Goal: Obtain resource: Download file/media

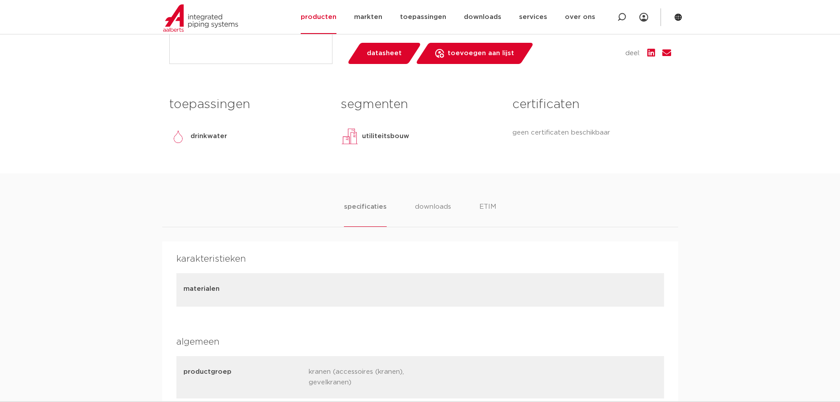
scroll to position [309, 0]
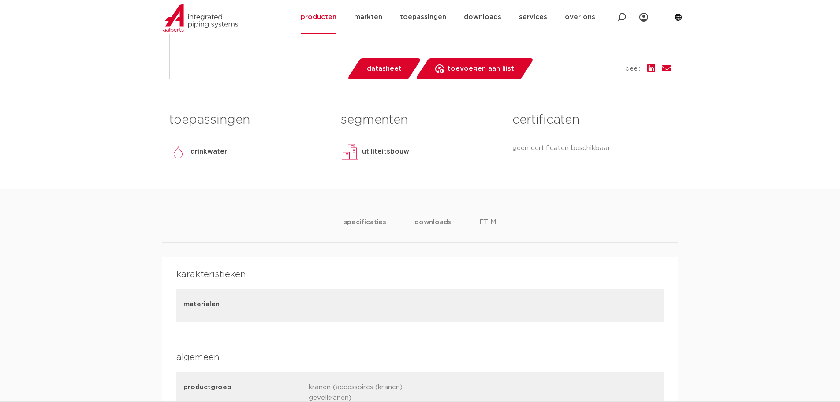
click at [435, 225] on li "downloads" at bounding box center [432, 229] width 37 height 25
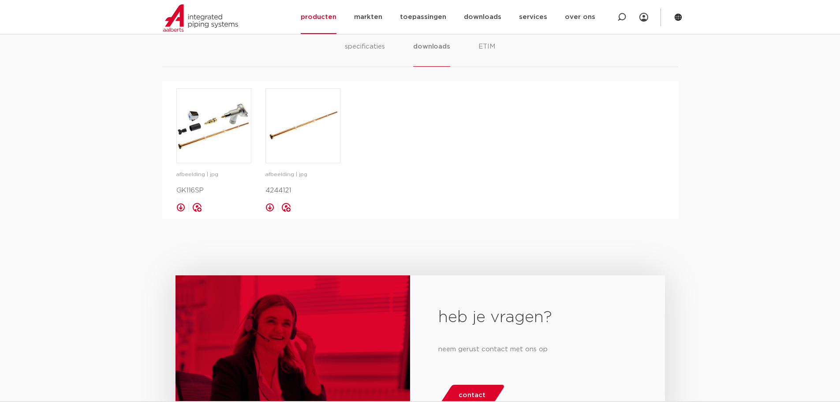
scroll to position [485, 0]
click at [299, 130] on img at bounding box center [303, 125] width 74 height 74
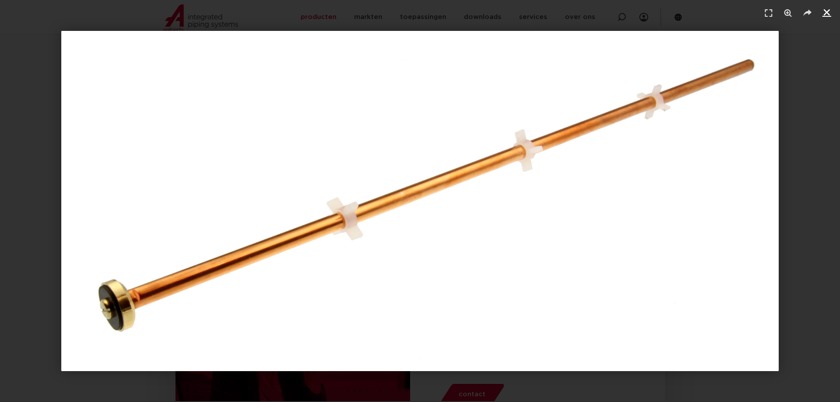
click at [822, 10] on icon "Sluiten (Esc)" at bounding box center [826, 12] width 9 height 9
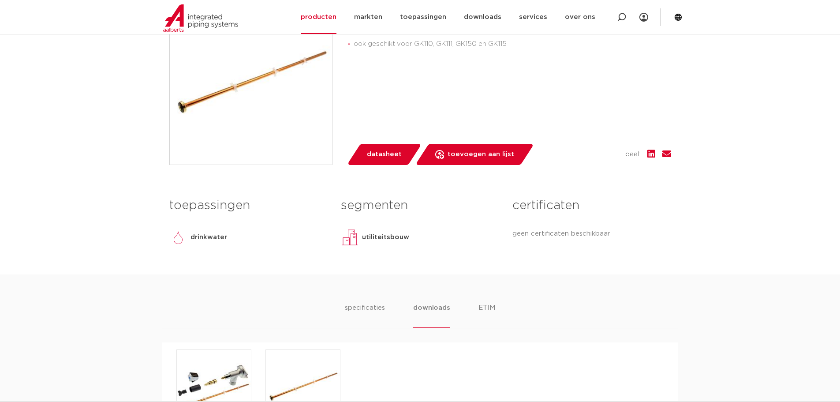
scroll to position [220, 0]
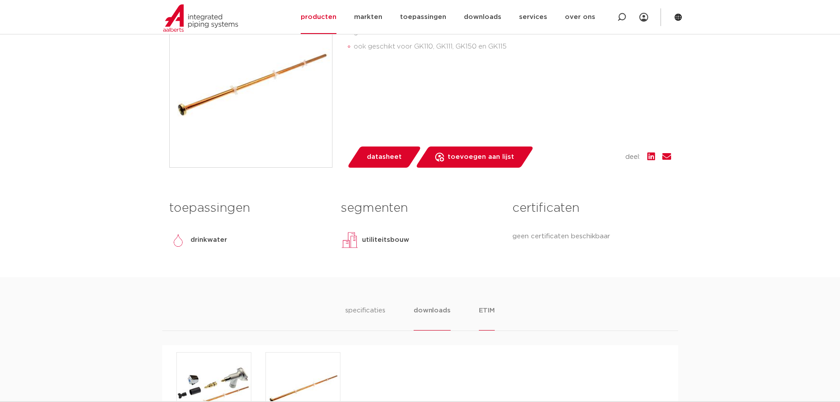
click at [485, 313] on li "ETIM" at bounding box center [487, 317] width 16 height 25
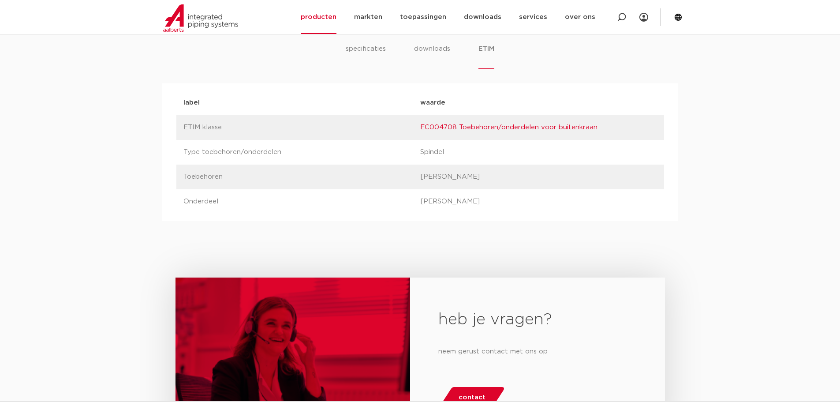
scroll to position [309, 0]
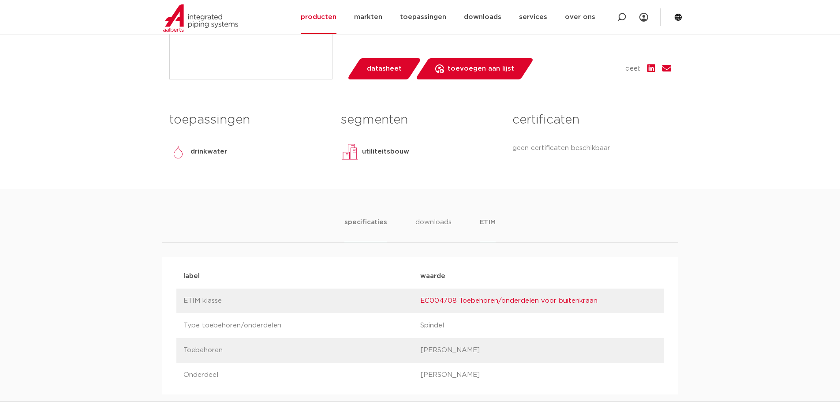
click at [367, 223] on li "specificaties" at bounding box center [365, 229] width 42 height 25
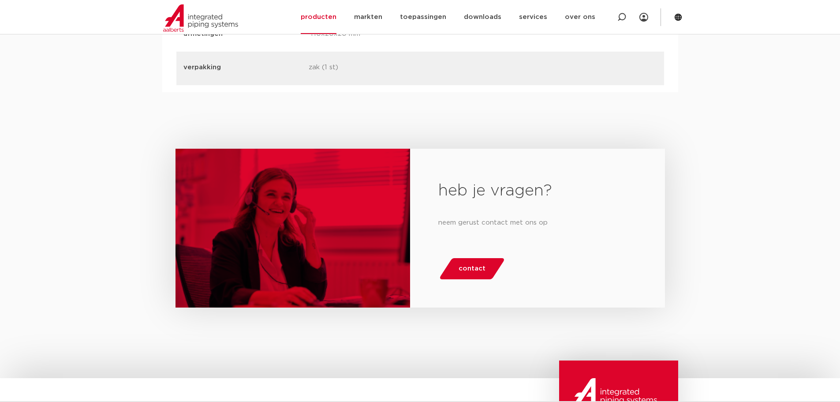
scroll to position [1322, 0]
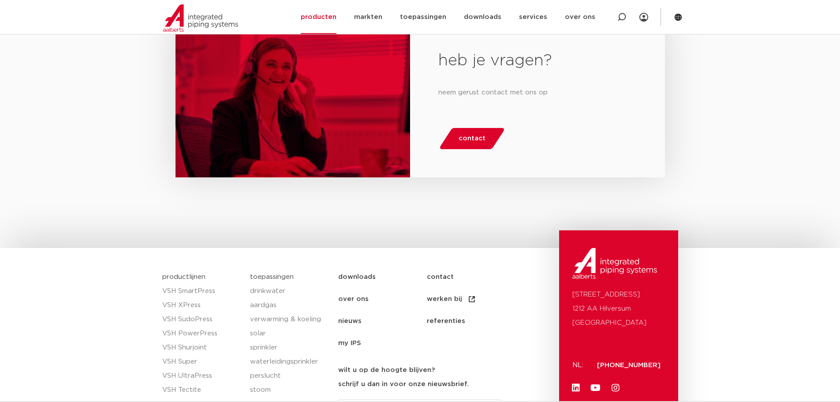
click at [470, 131] on span "contact" at bounding box center [471, 138] width 27 height 14
